Goal: Task Accomplishment & Management: Manage account settings

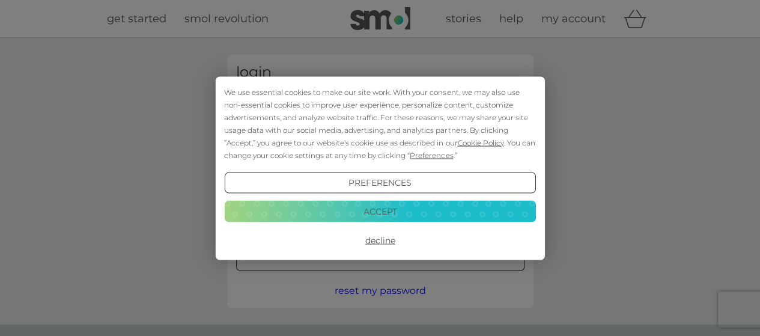
click at [383, 219] on button "Accept" at bounding box center [379, 212] width 311 height 22
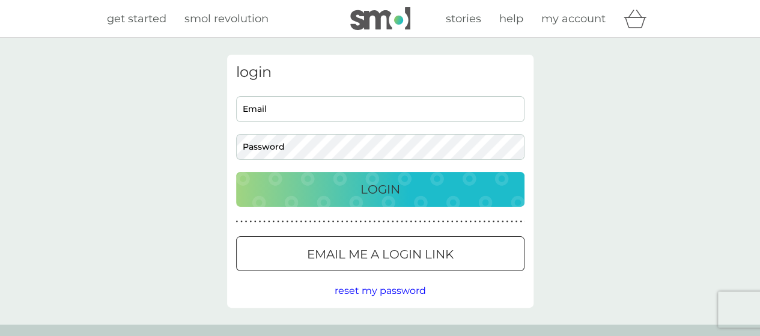
click at [327, 131] on div "Email Password" at bounding box center [379, 128] width 297 height 64
click at [325, 112] on input "Email" at bounding box center [380, 109] width 288 height 26
type input "[EMAIL_ADDRESS][DOMAIN_NAME]"
click at [236, 172] on button "Login" at bounding box center [380, 189] width 288 height 35
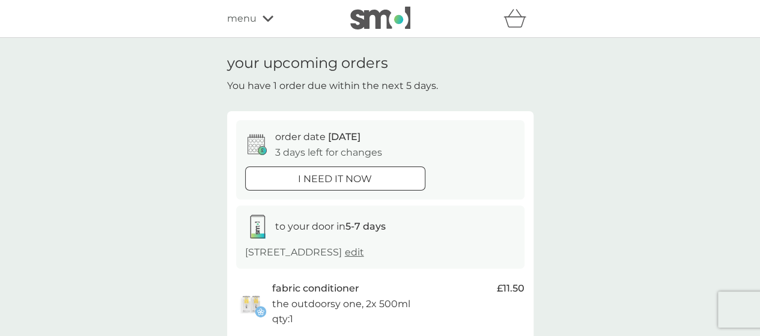
scroll to position [180, 0]
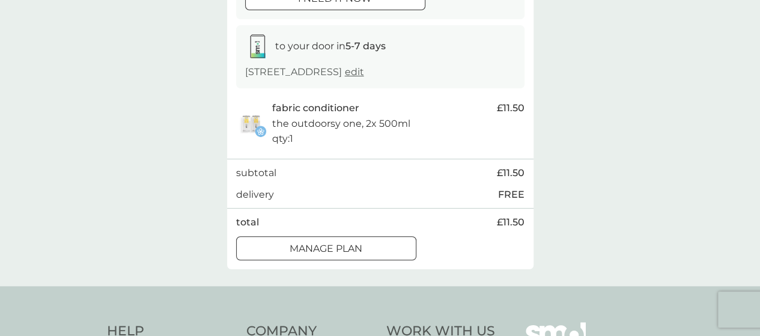
click at [357, 247] on p "Manage plan" at bounding box center [326, 249] width 73 height 16
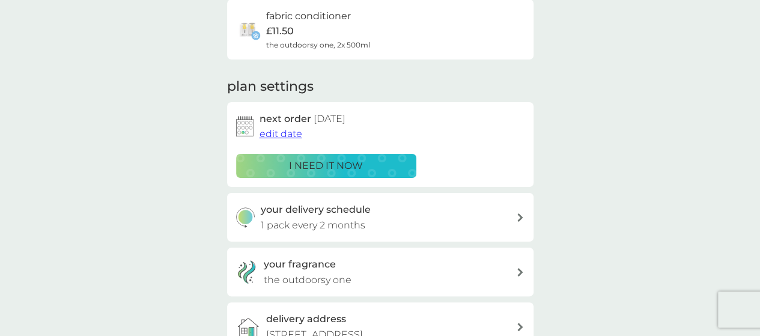
scroll to position [120, 0]
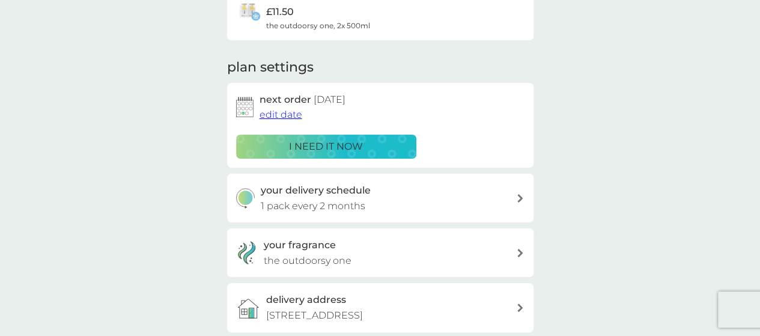
click at [375, 199] on div "your delivery schedule 1 pack every 2 months" at bounding box center [388, 198] width 255 height 31
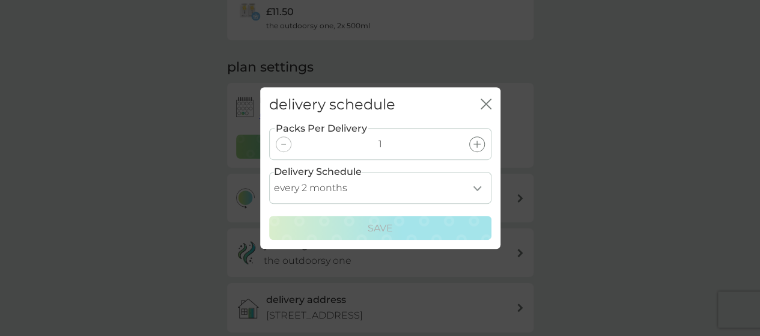
click at [371, 192] on select "every 1 month every 2 months every 3 months every 4 months every 5 months every…" at bounding box center [380, 188] width 222 height 32
select select "3"
click at [269, 172] on select "every 1 month every 2 months every 3 months every 4 months every 5 months every…" at bounding box center [380, 188] width 222 height 32
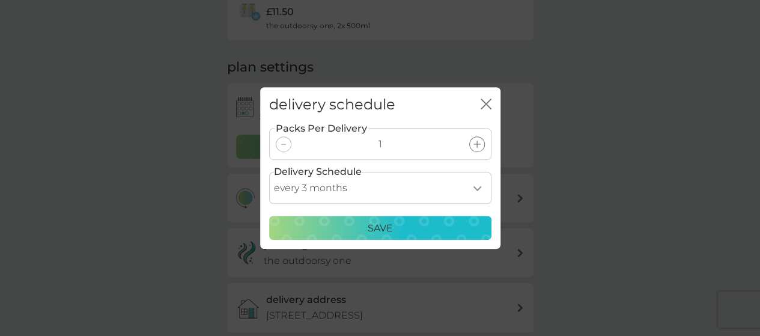
click at [355, 231] on div "Save" at bounding box center [380, 229] width 207 height 16
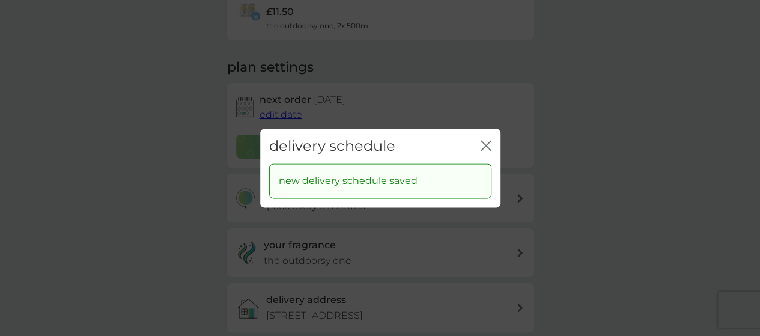
click at [494, 138] on div "delivery schedule close" at bounding box center [380, 146] width 240 height 35
click at [479, 146] on div "delivery schedule close" at bounding box center [380, 146] width 240 height 35
click at [482, 142] on icon "close" at bounding box center [483, 146] width 5 height 10
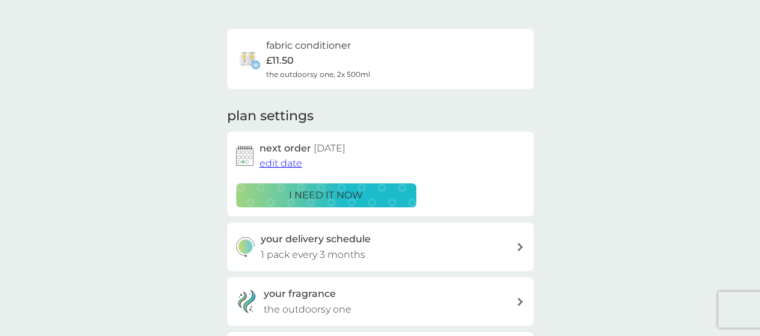
scroll to position [0, 0]
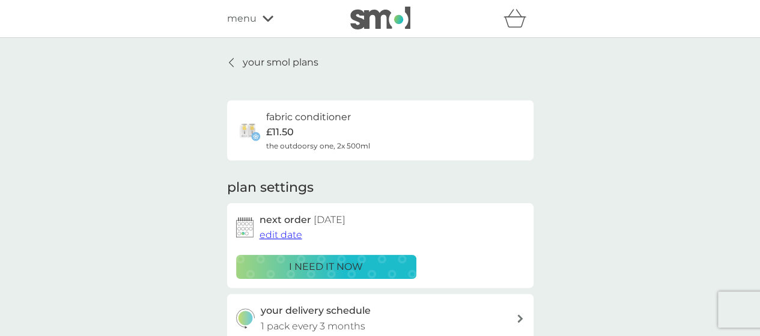
click at [287, 237] on span "edit date" at bounding box center [281, 234] width 43 height 11
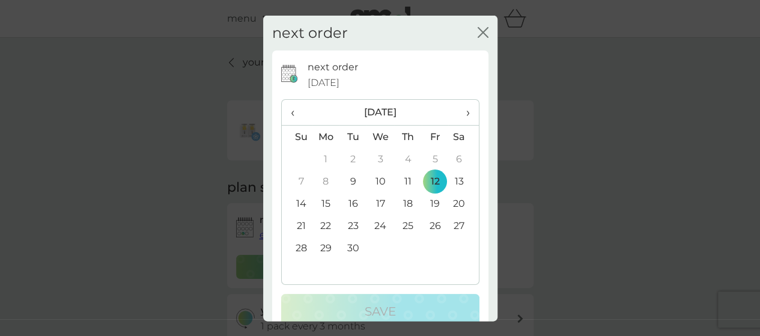
click at [463, 108] on th "›" at bounding box center [463, 113] width 30 height 26
click at [429, 202] on td "17" at bounding box center [434, 203] width 27 height 22
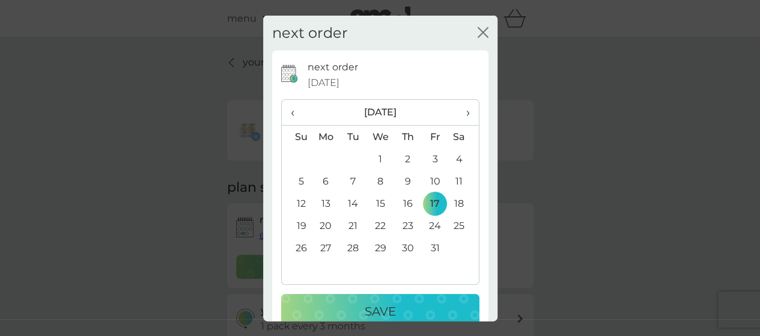
click at [381, 311] on p "Save" at bounding box center [380, 311] width 31 height 19
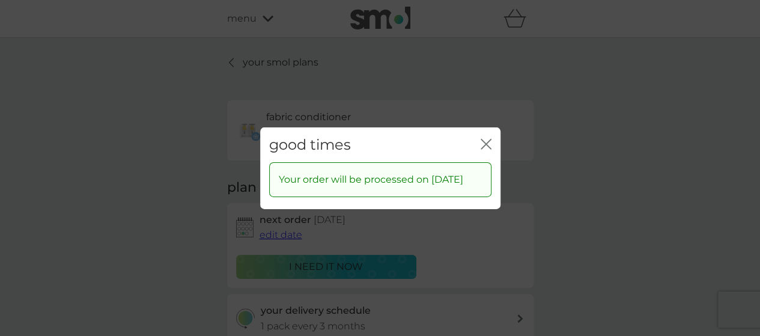
click at [488, 128] on div "good times close" at bounding box center [380, 144] width 240 height 35
click at [484, 139] on icon "close" at bounding box center [483, 144] width 5 height 10
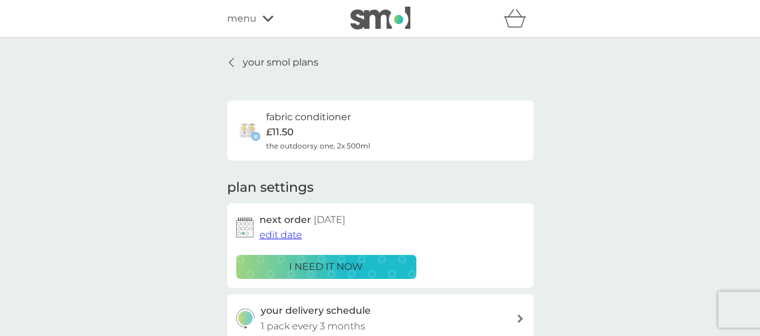
click at [231, 64] on icon at bounding box center [231, 63] width 5 height 10
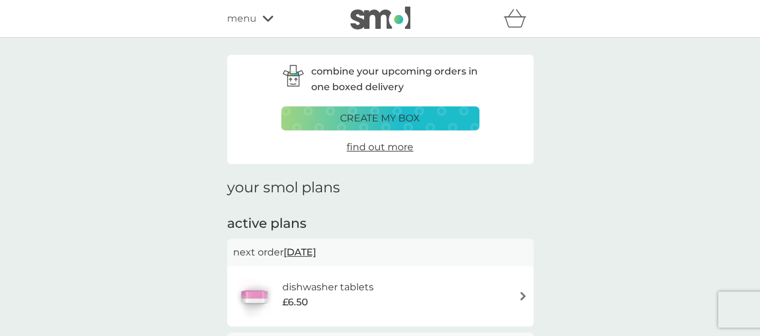
click at [256, 28] on div "refer a friend & you BOTH save smol impact smol shop your smol plans your upcom…" at bounding box center [380, 19] width 306 height 24
click at [256, 17] on div "menu" at bounding box center [278, 19] width 102 height 16
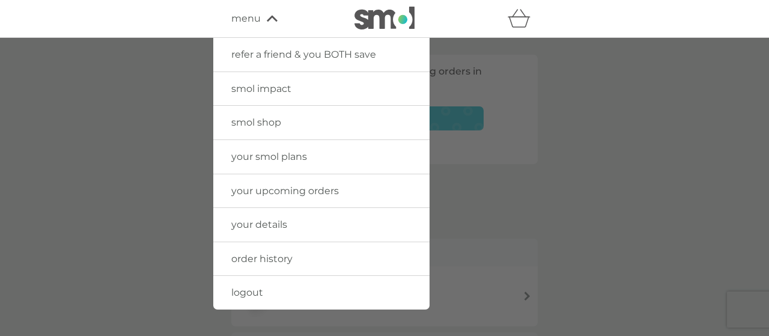
click at [261, 79] on link "smol impact" at bounding box center [321, 89] width 216 height 34
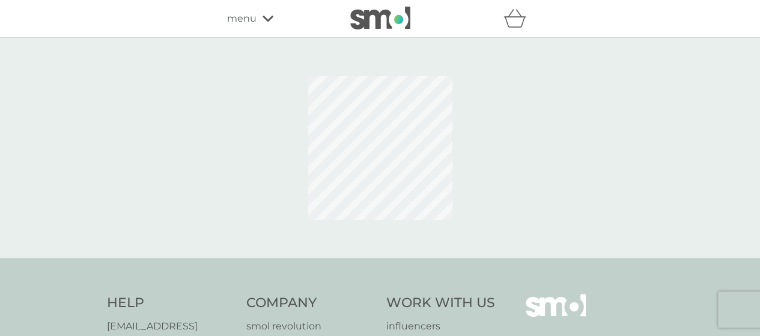
click at [269, 19] on icon at bounding box center [268, 19] width 11 height 6
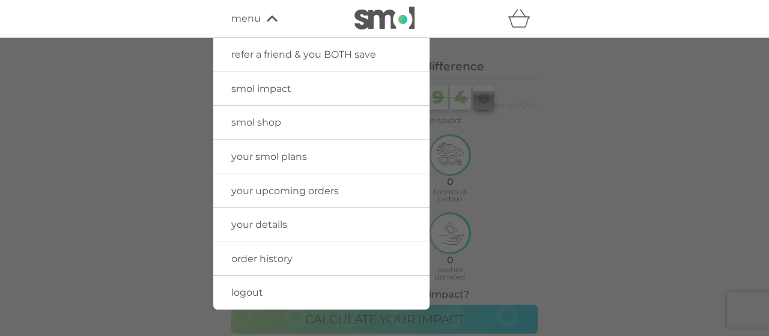
click at [261, 128] on link "smol shop" at bounding box center [321, 123] width 216 height 34
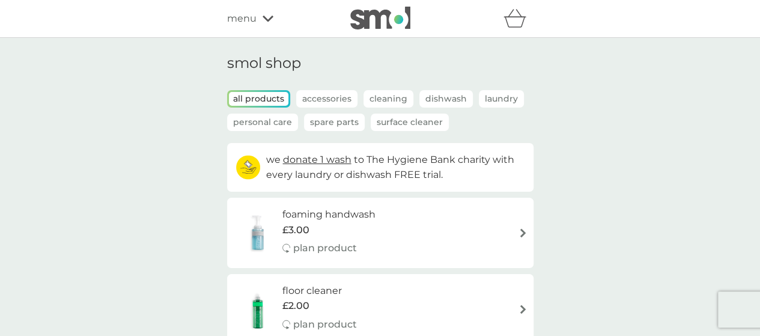
click at [250, 128] on p "Personal Care" at bounding box center [262, 122] width 71 height 17
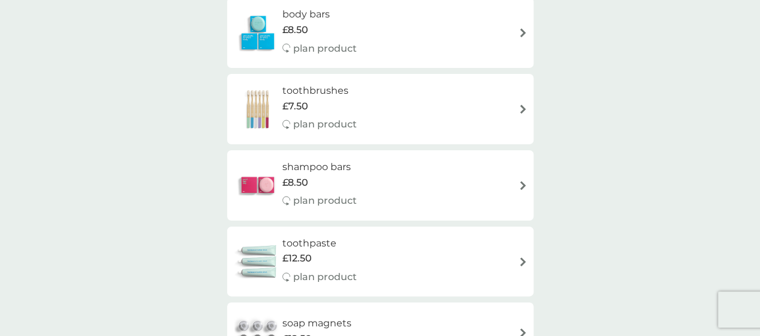
scroll to position [661, 0]
